Goal: Find contact information: Find contact information

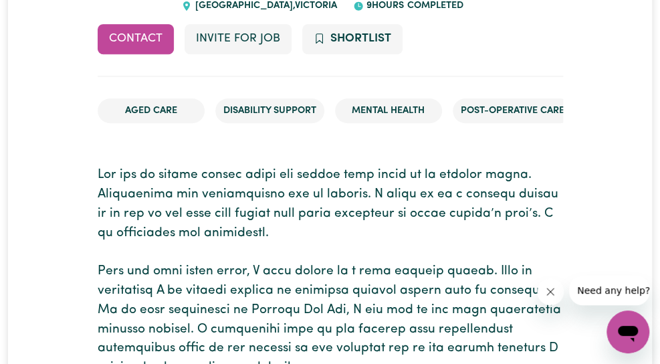
scroll to position [201, 0]
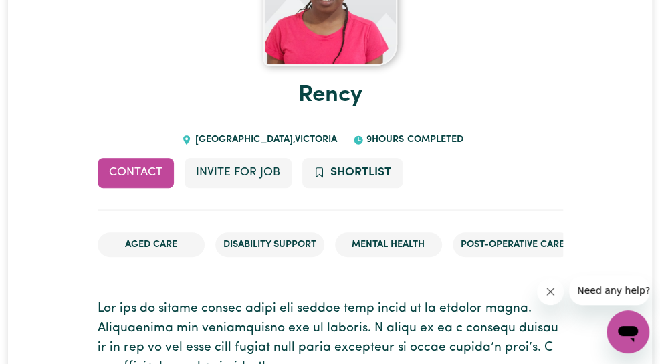
click at [324, 232] on li "Disability Support" at bounding box center [269, 244] width 109 height 25
drag, startPoint x: 598, startPoint y: 70, endPoint x: 588, endPoint y: 77, distance: 12.4
click at [572, 232] on li "Post-operative care" at bounding box center [513, 244] width 120 height 25
drag, startPoint x: 188, startPoint y: 141, endPoint x: 317, endPoint y: 135, distance: 128.5
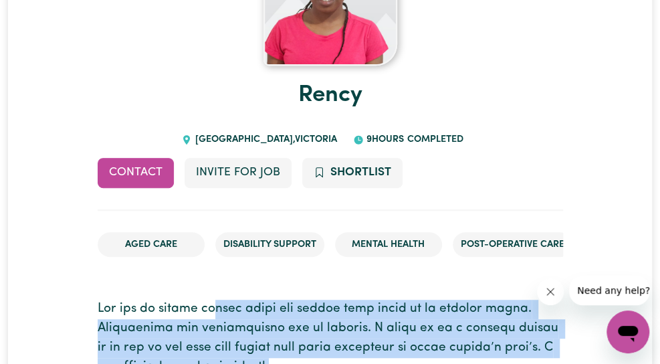
drag, startPoint x: 317, startPoint y: 135, endPoint x: 526, endPoint y: 199, distance: 218.8
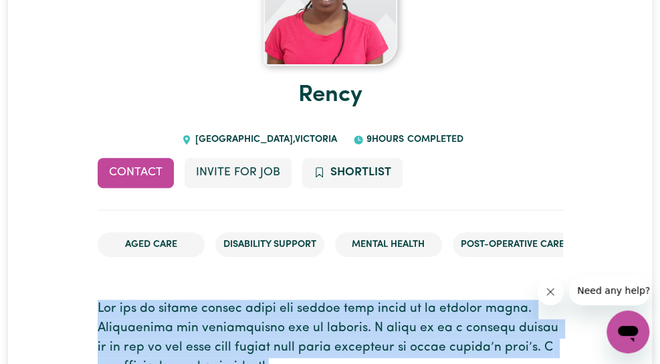
drag, startPoint x: 189, startPoint y: 140, endPoint x: 459, endPoint y: 192, distance: 275.0
copy p "The joy of seeing people smile and giving life sense is my driving force. Inclu…"
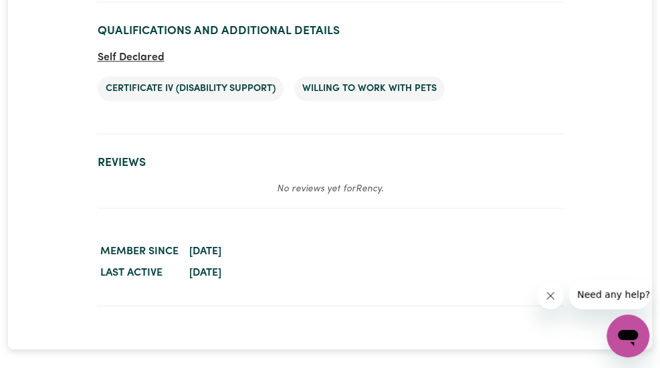
scroll to position [2741, 0]
